Goal: Find specific page/section: Find specific page/section

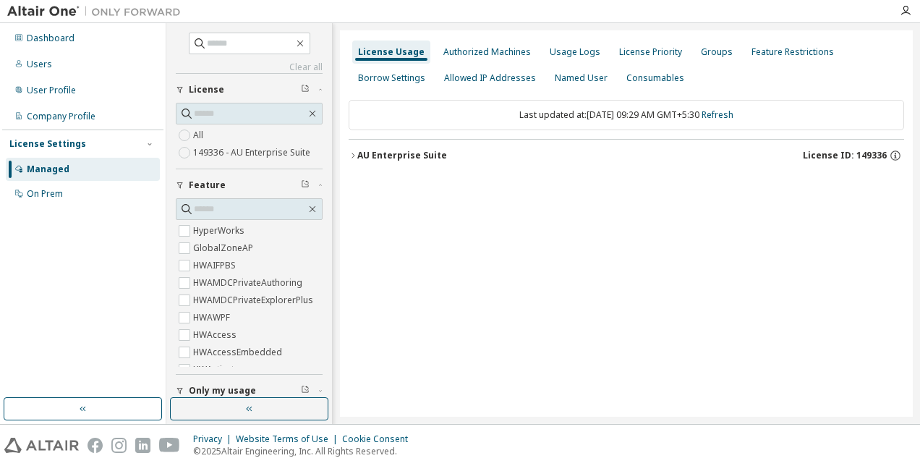
click at [357, 157] on icon "button" at bounding box center [353, 155] width 9 height 9
